Goal: Task Accomplishment & Management: Use online tool/utility

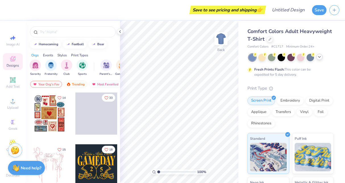
click at [319, 57] on icon at bounding box center [319, 57] width 5 height 5
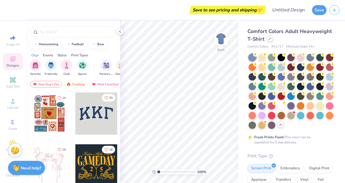
click at [270, 39] on icon at bounding box center [270, 39] width 2 height 2
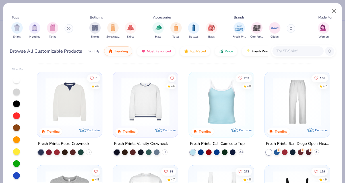
scroll to position [88, 0]
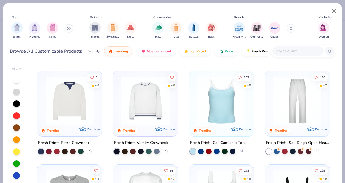
click at [215, 91] on img at bounding box center [221, 101] width 54 height 48
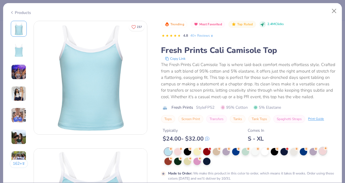
click at [325, 150] on div at bounding box center [322, 150] width 7 height 7
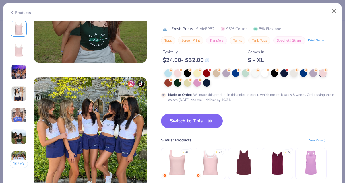
scroll to position [678, 0]
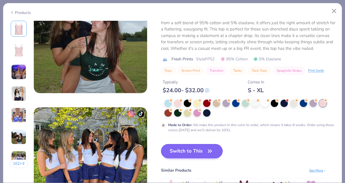
click at [193, 153] on button "Switch to This" at bounding box center [192, 151] width 62 height 14
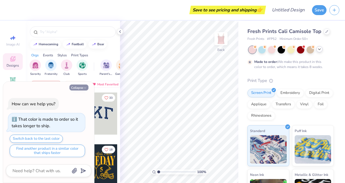
click at [82, 87] on button "Collapse" at bounding box center [78, 87] width 19 height 6
type textarea "x"
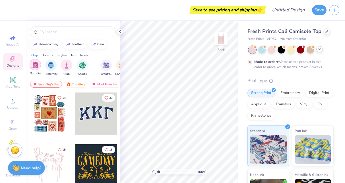
click at [36, 68] on div "filter for Sorority" at bounding box center [35, 64] width 11 height 11
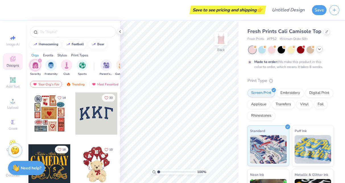
click at [97, 112] on div at bounding box center [96, 113] width 42 height 42
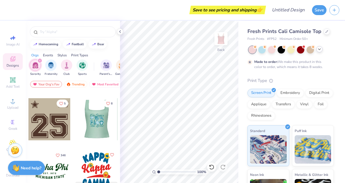
scroll to position [512, 0]
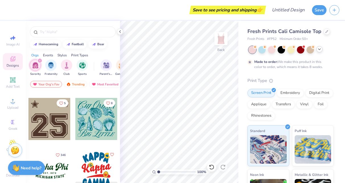
click at [61, 126] on div at bounding box center [49, 119] width 42 height 42
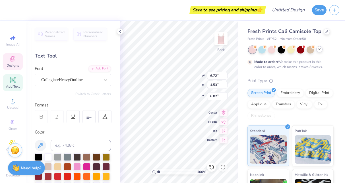
type textarea "74"
type input "1.90"
type input "0.65"
type input "3.72"
click at [212, 169] on icon at bounding box center [212, 167] width 6 height 6
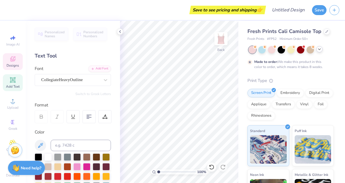
click at [15, 67] on span "Designs" at bounding box center [13, 65] width 13 height 5
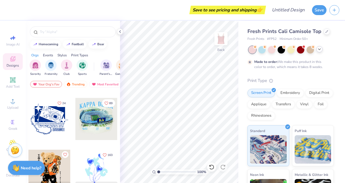
scroll to position [519, 0]
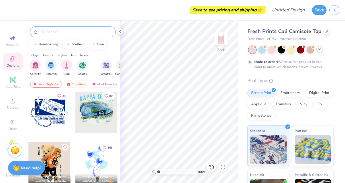
click at [71, 30] on input "text" at bounding box center [75, 32] width 73 height 6
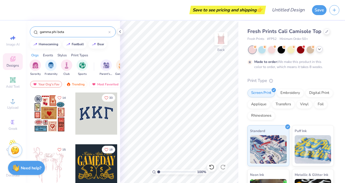
type input "gamma phi beta"
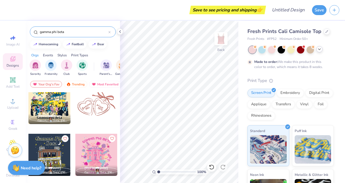
scroll to position [1361, 0]
